Goal: Transaction & Acquisition: Purchase product/service

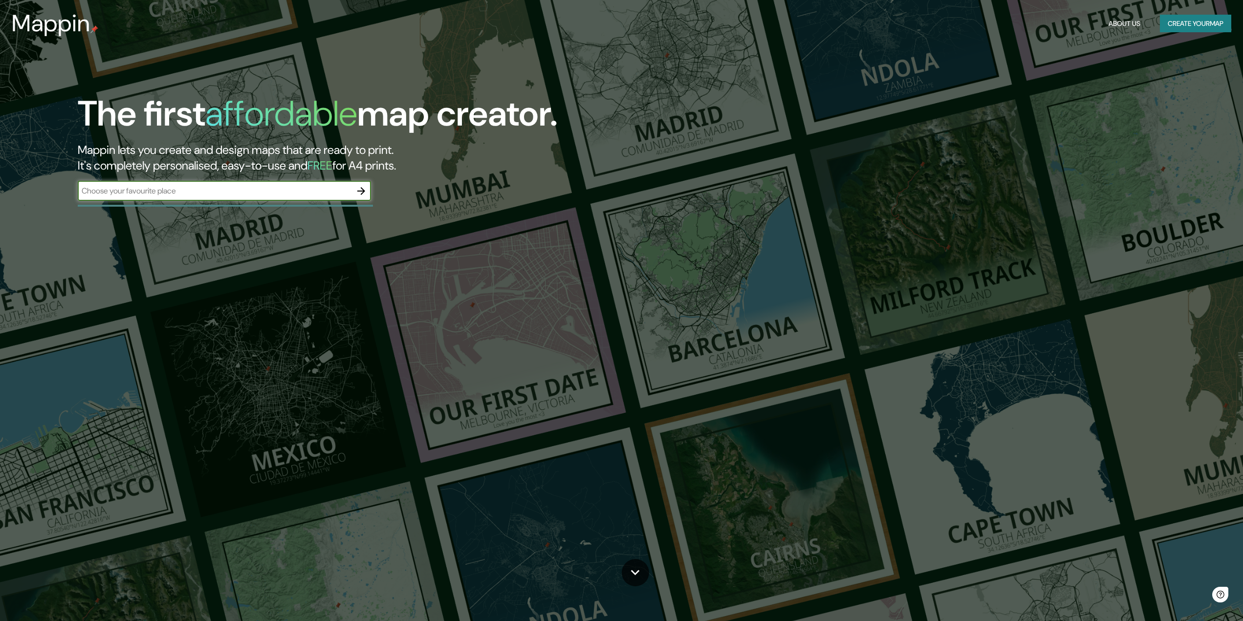
click at [182, 196] on input "text" at bounding box center [215, 190] width 274 height 11
click at [209, 190] on input "text" at bounding box center [215, 190] width 274 height 11
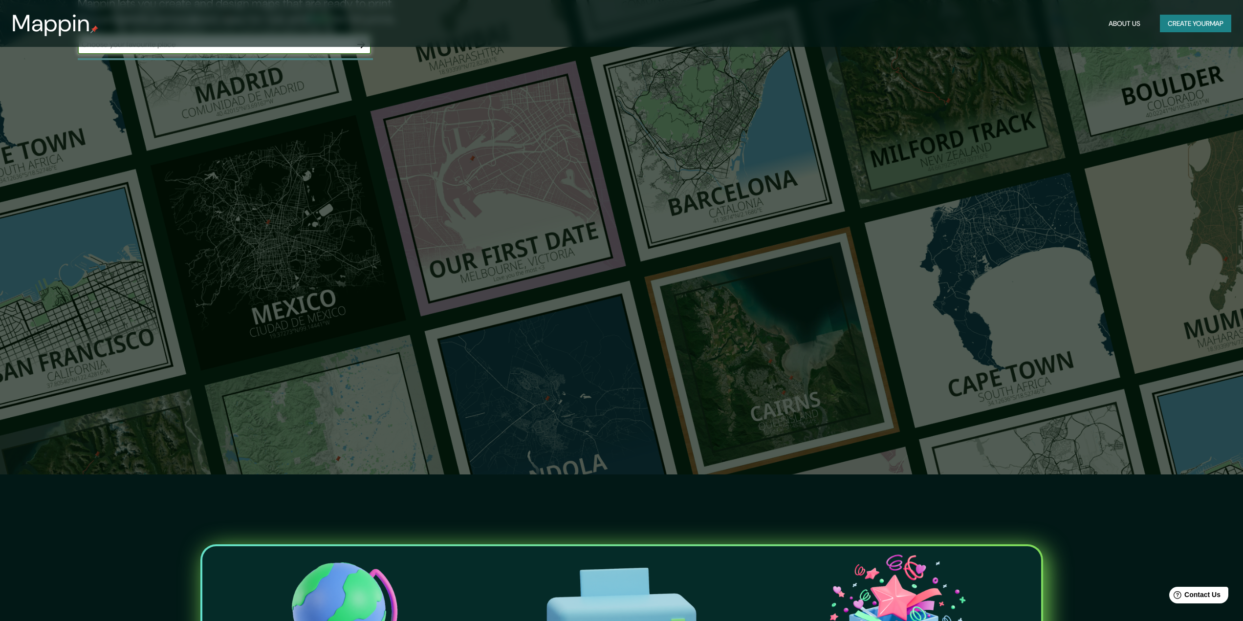
scroll to position [98, 0]
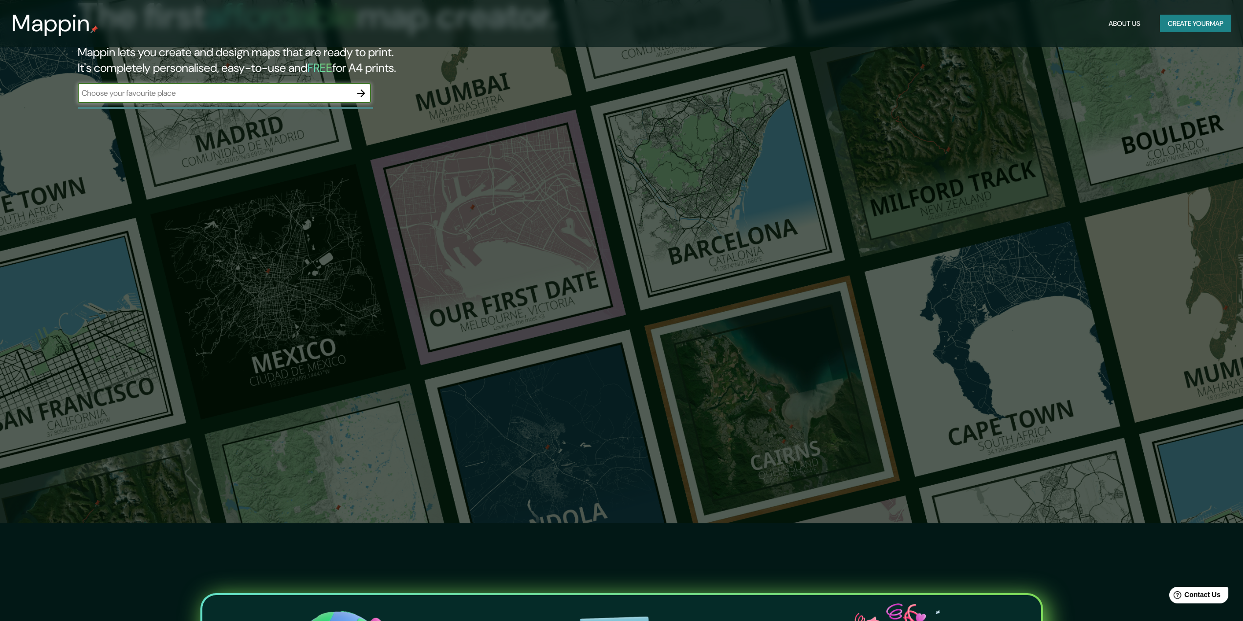
click at [1219, 22] on button "Create your map" at bounding box center [1195, 24] width 71 height 18
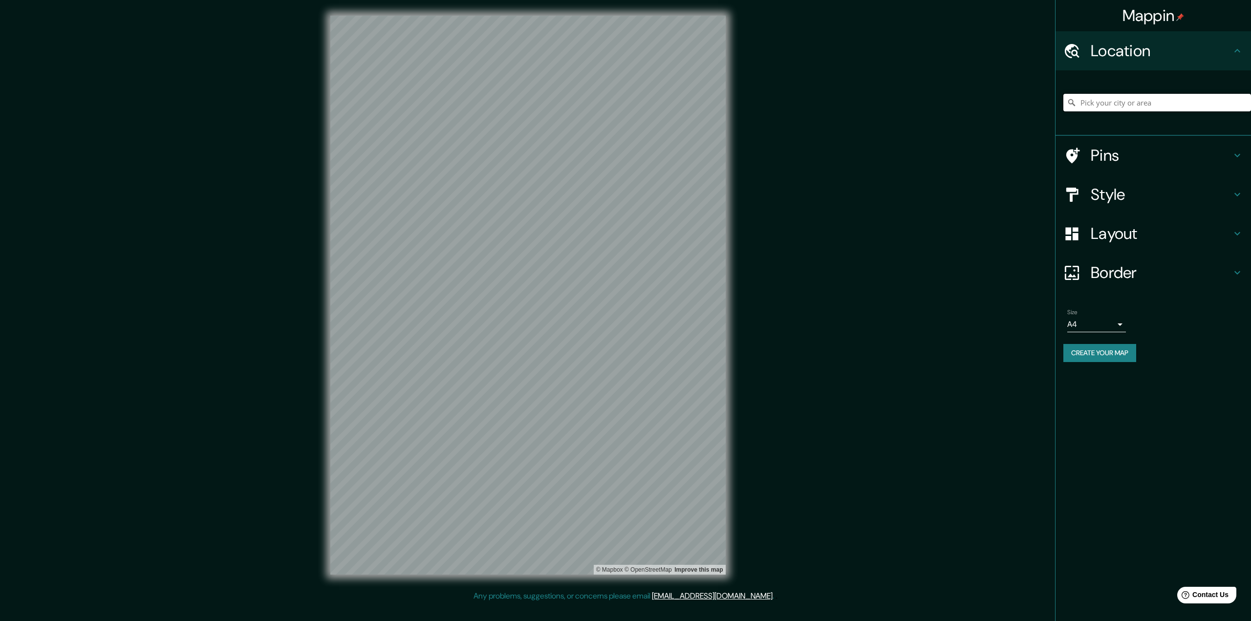
click at [1152, 101] on input "Pick your city or area" at bounding box center [1158, 103] width 188 height 18
click at [1137, 158] on h4 "Pins" at bounding box center [1161, 156] width 141 height 20
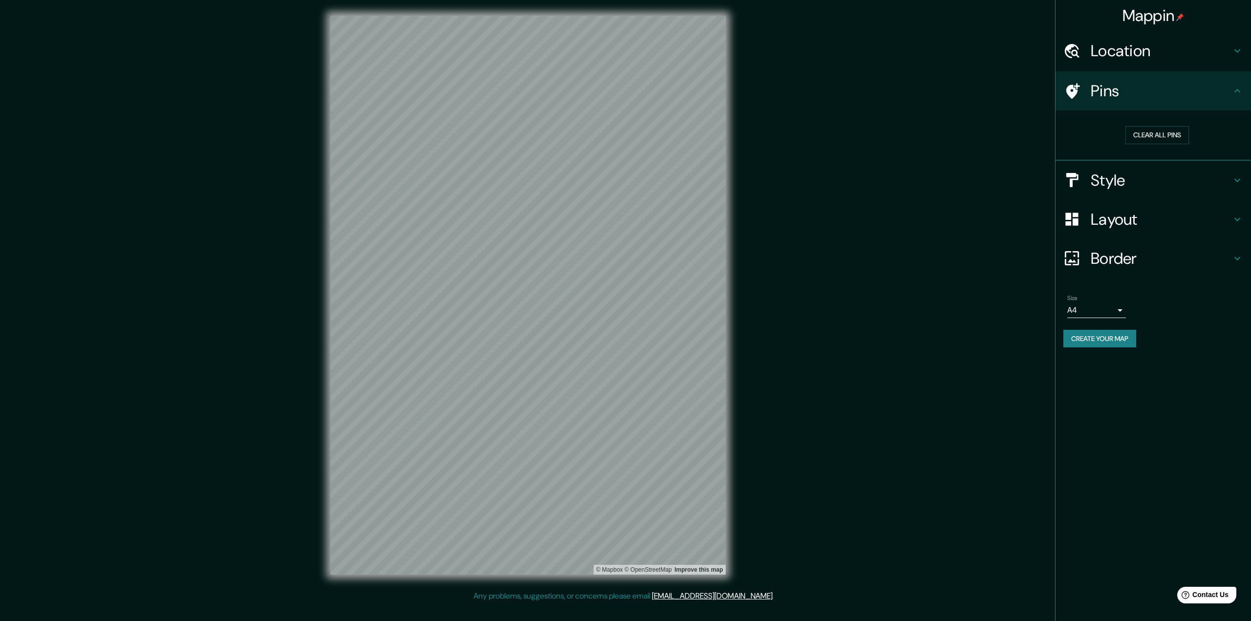
click at [1203, 63] on div "Location" at bounding box center [1154, 50] width 196 height 39
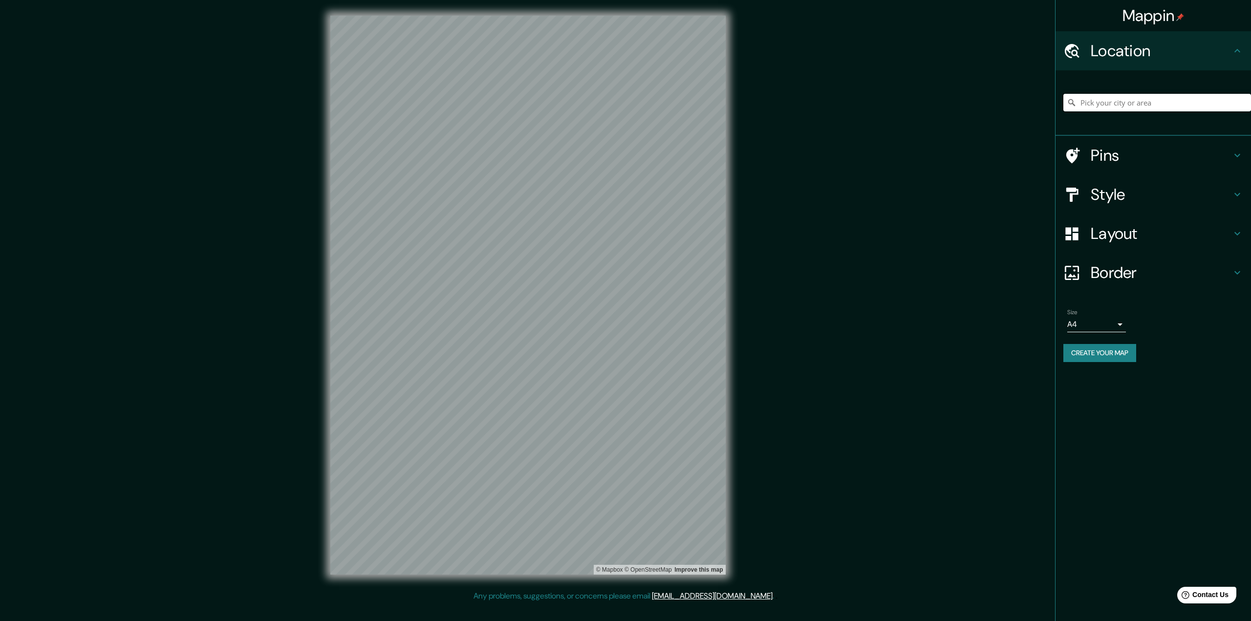
click at [1180, 108] on input "Pick your city or area" at bounding box center [1158, 103] width 188 height 18
paste input "Antiqua [GEOGRAPHIC_DATA] [GEOGRAPHIC_DATA] [GEOGRAPHIC_DATA] [GEOGRAPHIC_DATA]…"
type input "Antiqua [GEOGRAPHIC_DATA] [GEOGRAPHIC_DATA] [GEOGRAPHIC_DATA] [GEOGRAPHIC_DATA]…"
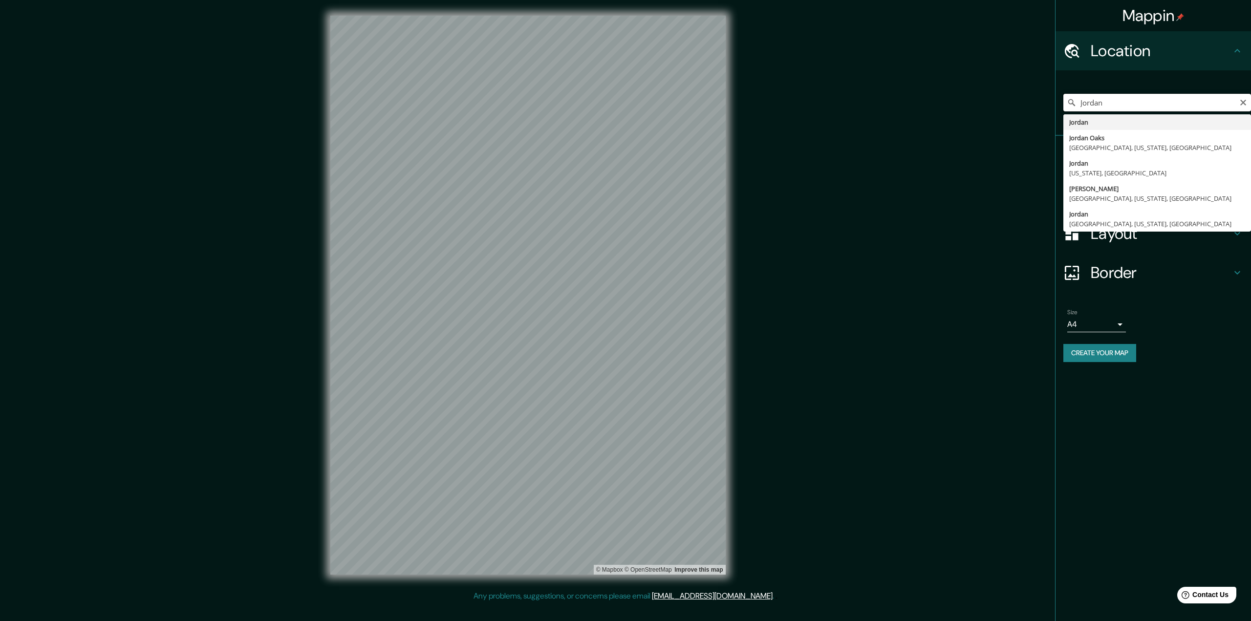
click at [1113, 100] on input "Jordan" at bounding box center [1158, 103] width 188 height 18
type input "Jordan"
